Goal: Task Accomplishment & Management: Complete application form

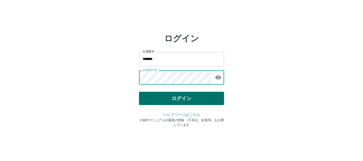
click at [172, 100] on button "ログイン" at bounding box center [181, 98] width 85 height 13
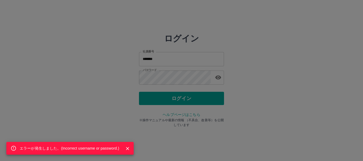
click at [129, 151] on icon "Close" at bounding box center [127, 148] width 5 height 5
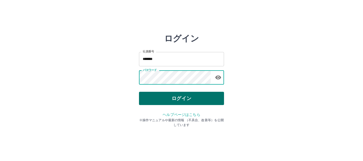
click at [180, 95] on button "ログイン" at bounding box center [181, 98] width 85 height 13
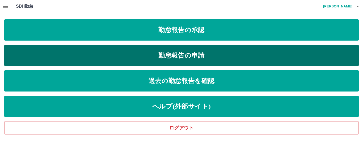
click at [173, 54] on link "勤怠報告の申請" at bounding box center [181, 55] width 354 height 21
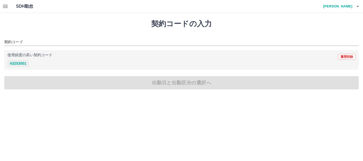
click at [19, 64] on button "43253001" at bounding box center [17, 63] width 21 height 6
type input "********"
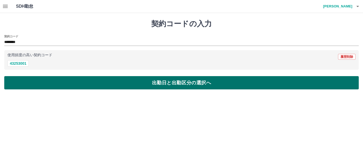
click at [165, 81] on button "出勤日と出勤区分の選択へ" at bounding box center [181, 82] width 354 height 13
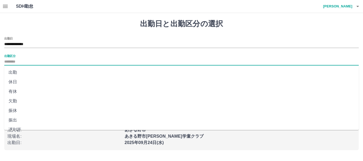
click at [37, 62] on input "出勤区分" at bounding box center [181, 62] width 354 height 7
click at [15, 73] on li "出勤" at bounding box center [181, 73] width 354 height 10
type input "**"
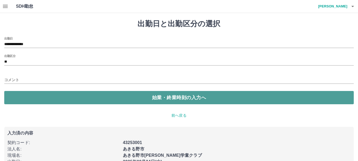
click at [161, 98] on button "始業・終業時刻の入力へ" at bounding box center [179, 97] width 350 height 13
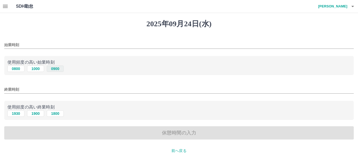
click at [53, 68] on button "0900" at bounding box center [55, 69] width 17 height 6
type input "****"
click at [57, 114] on button "1800" at bounding box center [55, 114] width 17 height 6
type input "****"
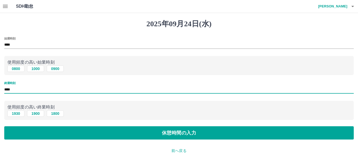
click at [41, 92] on input "****" at bounding box center [179, 90] width 350 height 8
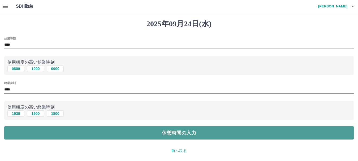
click at [176, 135] on button "休憩時間の入力" at bounding box center [179, 132] width 350 height 13
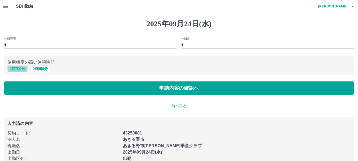
click at [14, 69] on button "1 時間 0 分" at bounding box center [17, 69] width 20 height 6
type input "*"
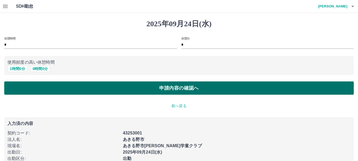
click at [170, 89] on button "申請内容の確認へ" at bounding box center [179, 88] width 350 height 13
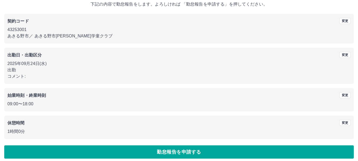
scroll to position [38, 0]
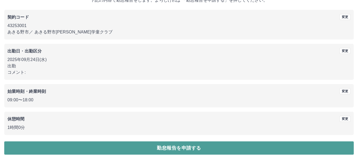
click at [176, 148] on button "勤怠報告を申請する" at bounding box center [179, 148] width 350 height 13
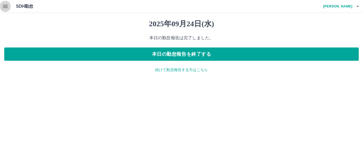
click at [6, 7] on icon "button" at bounding box center [5, 6] width 5 height 3
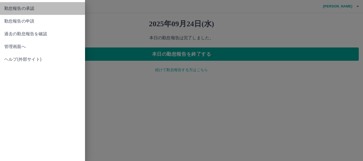
click at [23, 7] on span "勤怠報告の承認" at bounding box center [42, 8] width 77 height 6
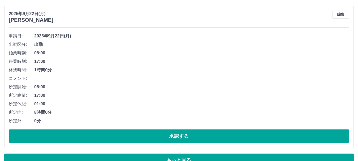
scroll to position [3616, 0]
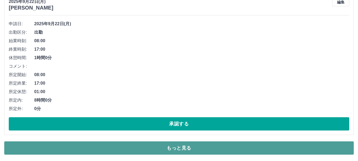
click at [176, 149] on button "もっと見る" at bounding box center [179, 148] width 350 height 13
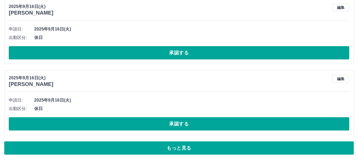
scroll to position [6605, 0]
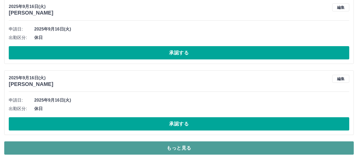
click at [175, 149] on button "もっと見る" at bounding box center [179, 148] width 350 height 13
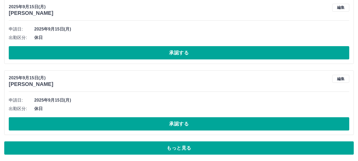
scroll to position [8387, 0]
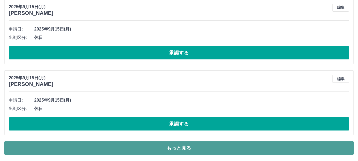
click at [176, 150] on button "もっと見る" at bounding box center [179, 148] width 350 height 13
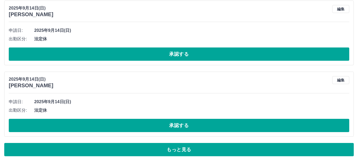
scroll to position [10169, 0]
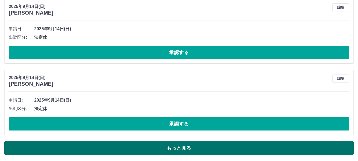
click at [177, 146] on button "もっと見る" at bounding box center [179, 148] width 350 height 13
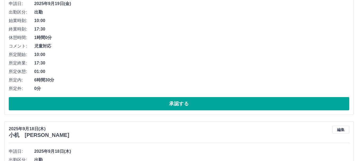
scroll to position [5202, 0]
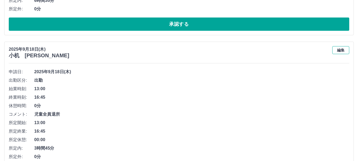
click at [343, 51] on button "編集" at bounding box center [341, 50] width 17 height 8
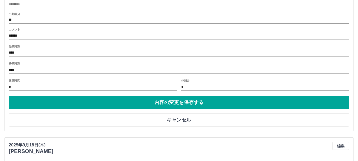
scroll to position [5334, 0]
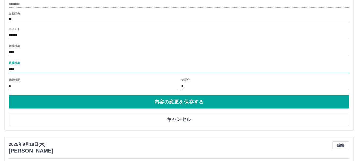
click at [13, 69] on input "****" at bounding box center [179, 70] width 341 height 8
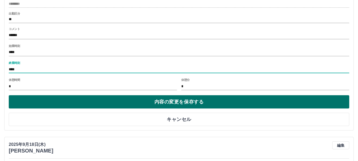
type input "****"
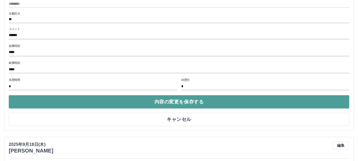
click at [89, 99] on button "内容の変更を保存する" at bounding box center [179, 101] width 341 height 13
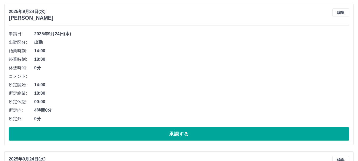
scroll to position [213, 0]
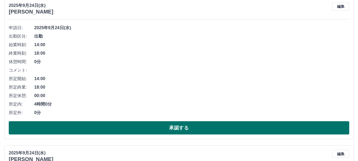
click at [179, 130] on button "承認する" at bounding box center [179, 127] width 341 height 13
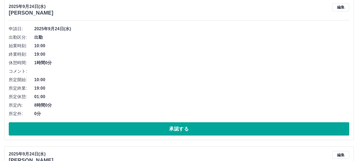
scroll to position [516, 0]
